Goal: Task Accomplishment & Management: Use online tool/utility

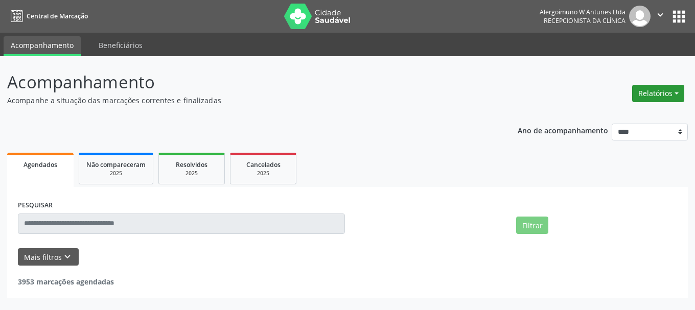
click at [662, 94] on button "Relatórios" at bounding box center [658, 93] width 52 height 17
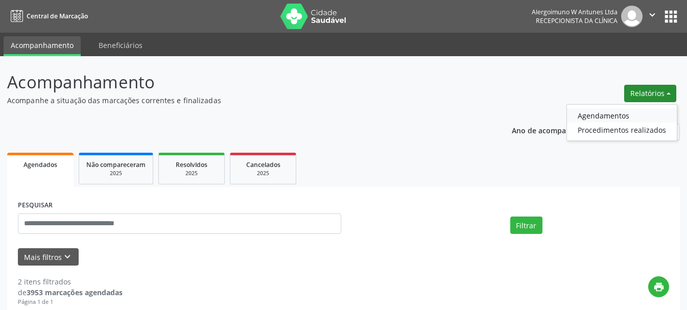
click at [615, 117] on link "Agendamentos" at bounding box center [622, 115] width 110 height 14
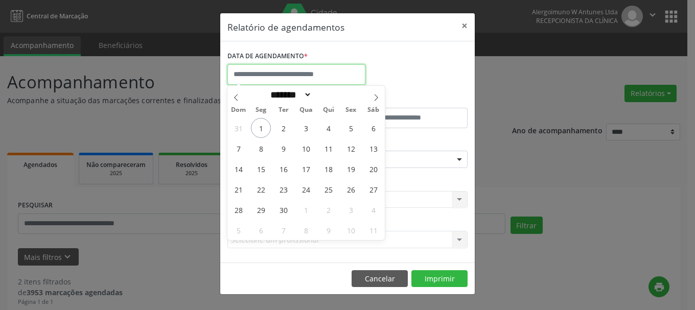
click at [296, 73] on input "text" at bounding box center [296, 74] width 138 height 20
click at [258, 128] on span "1" at bounding box center [261, 128] width 20 height 20
type input "**********"
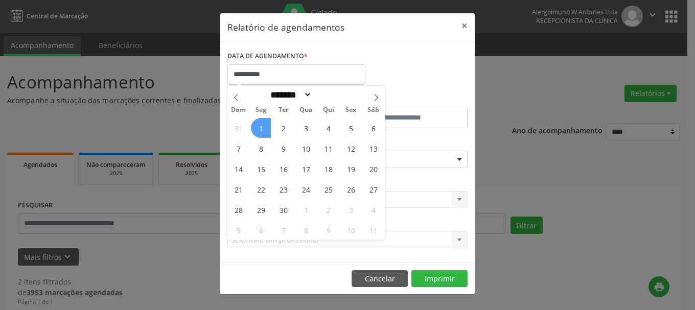
click at [258, 128] on span "1" at bounding box center [261, 128] width 20 height 20
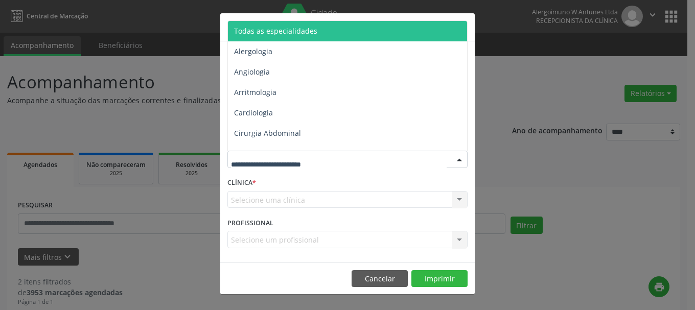
click at [311, 151] on div at bounding box center [347, 159] width 240 height 17
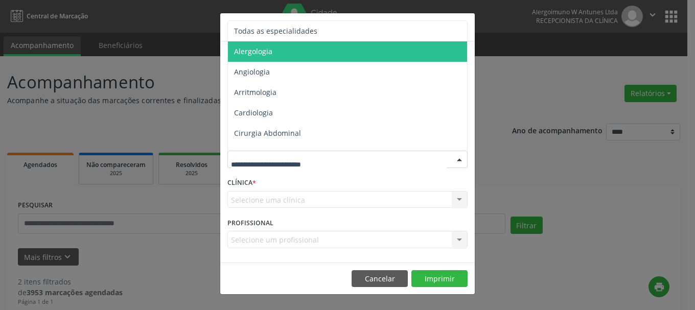
click at [281, 52] on span "Alergologia" at bounding box center [348, 51] width 241 height 20
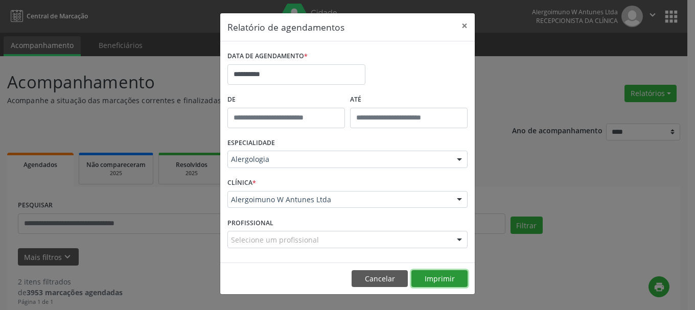
click at [461, 279] on button "Imprimir" at bounding box center [439, 278] width 56 height 17
